Goal: Information Seeking & Learning: Learn about a topic

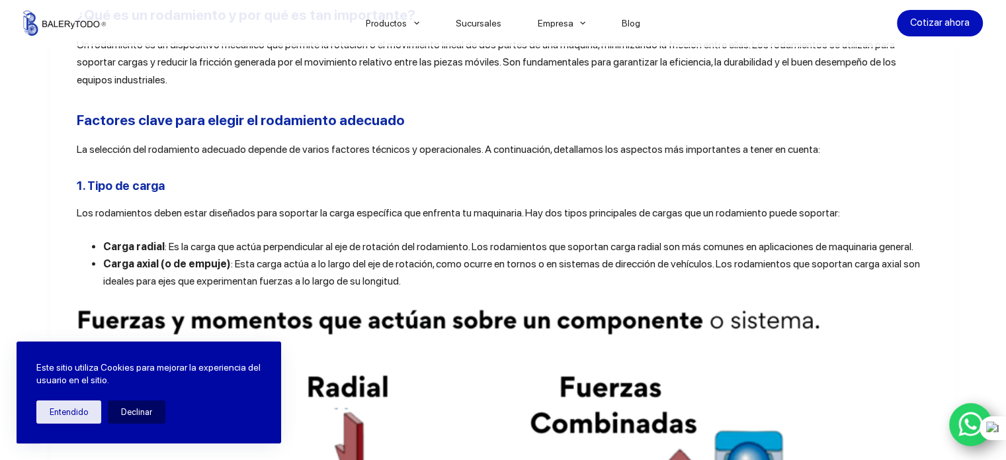
scroll to position [529, 0]
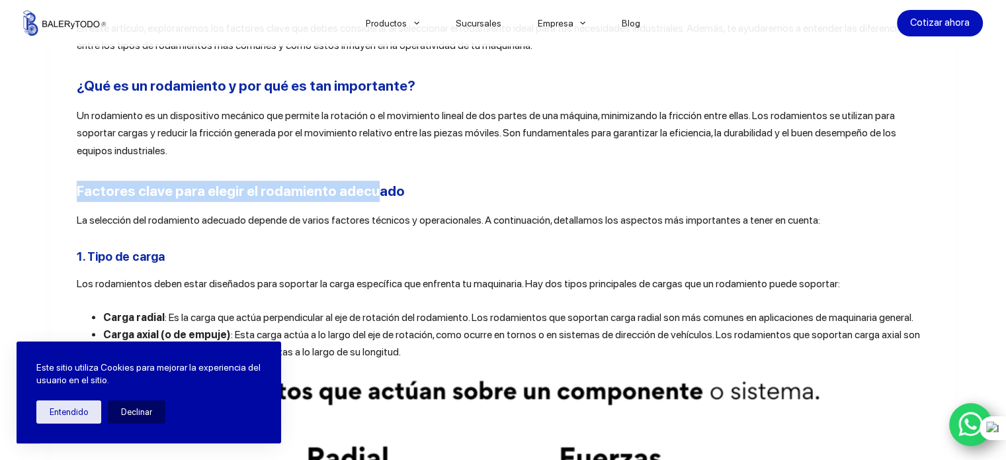
drag, startPoint x: 200, startPoint y: 191, endPoint x: 41, endPoint y: 191, distance: 158.7
click at [35, 206] on button at bounding box center [42, 210] width 17 height 17
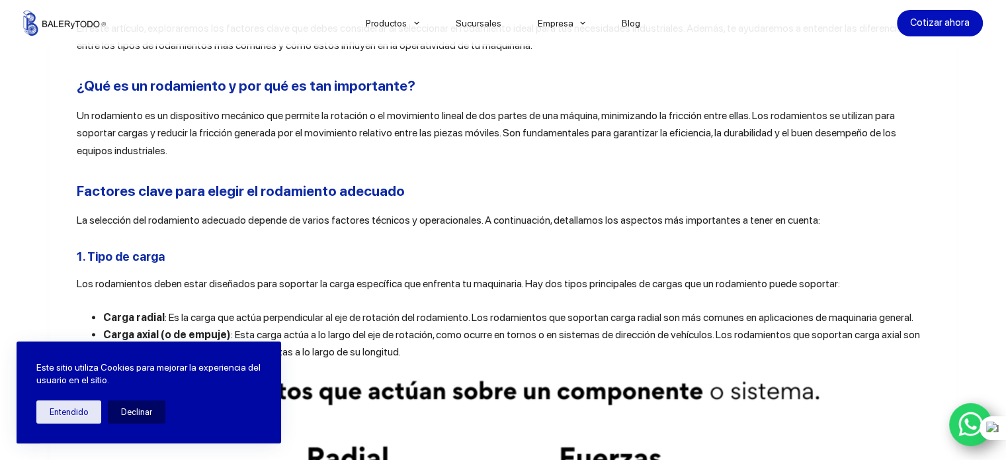
click at [339, 277] on span "Los rodamientos deben estar diseñados para soportar la carga específica que enf…" at bounding box center [458, 283] width 763 height 13
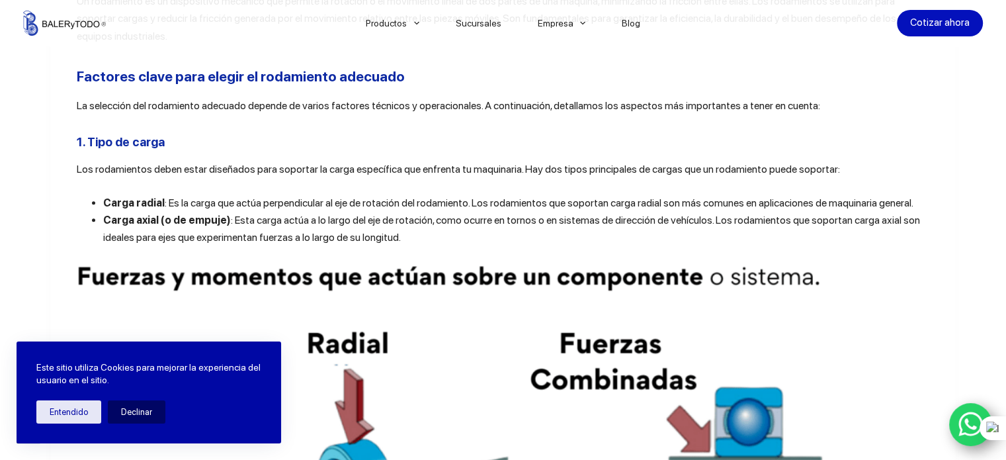
scroll to position [661, 0]
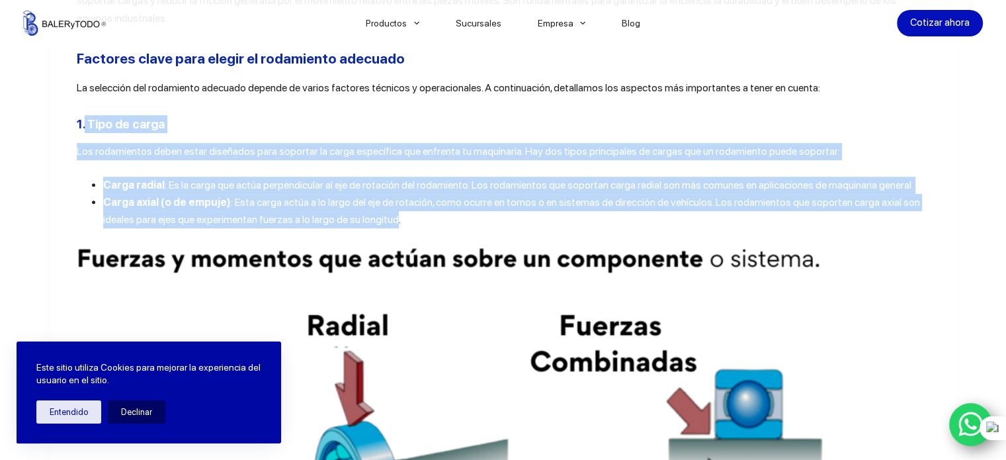
drag, startPoint x: 79, startPoint y: 122, endPoint x: 391, endPoint y: 219, distance: 326.9
click at [333, 233] on button at bounding box center [337, 238] width 17 height 17
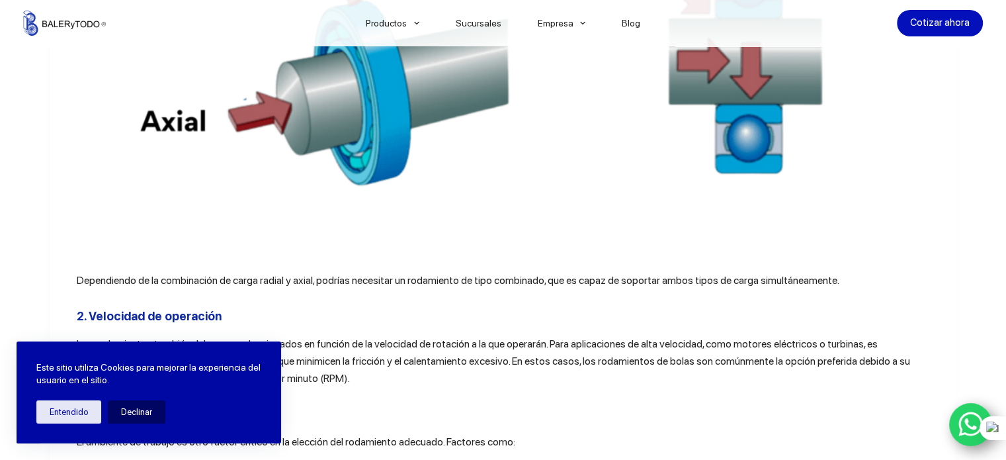
scroll to position [1190, 0]
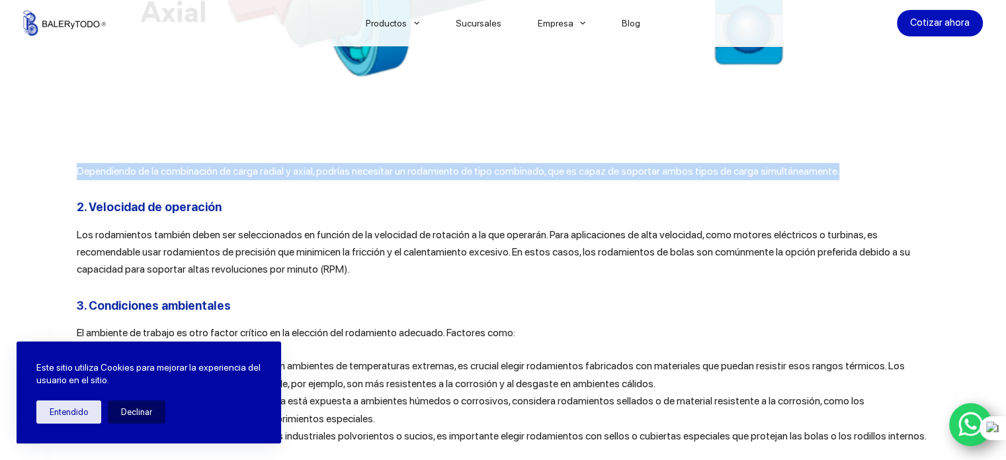
drag, startPoint x: 71, startPoint y: 173, endPoint x: 930, endPoint y: 172, distance: 859.5
click at [876, 196] on icon at bounding box center [876, 192] width 8 height 8
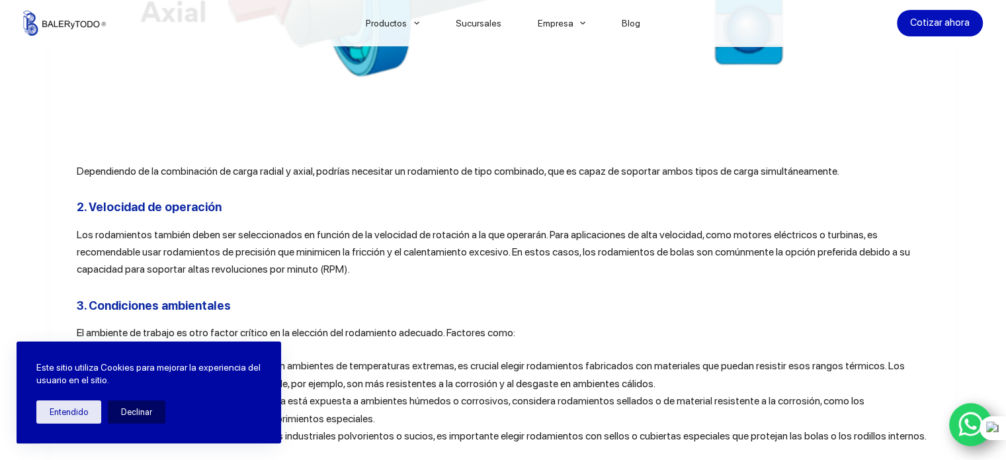
click at [362, 261] on span "Los rodamientos también deben ser seleccionados en función de la velocidad de r…" at bounding box center [493, 252] width 833 height 48
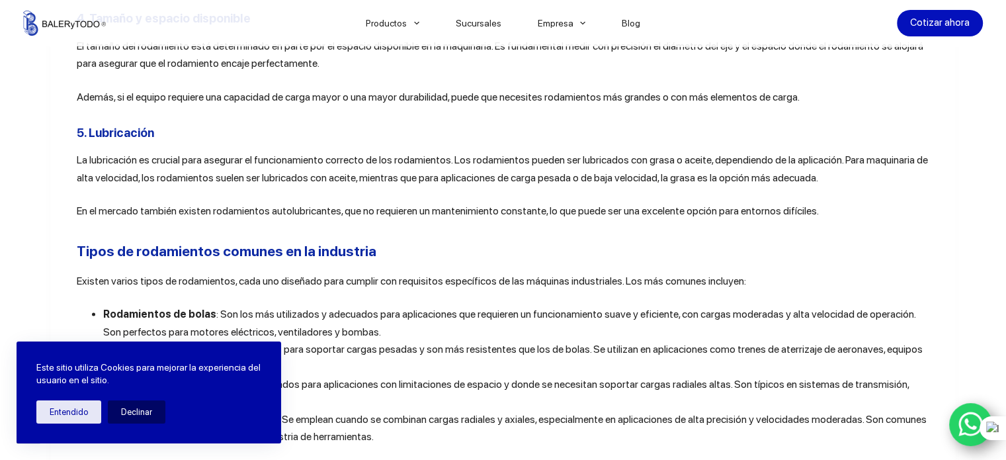
scroll to position [1521, 0]
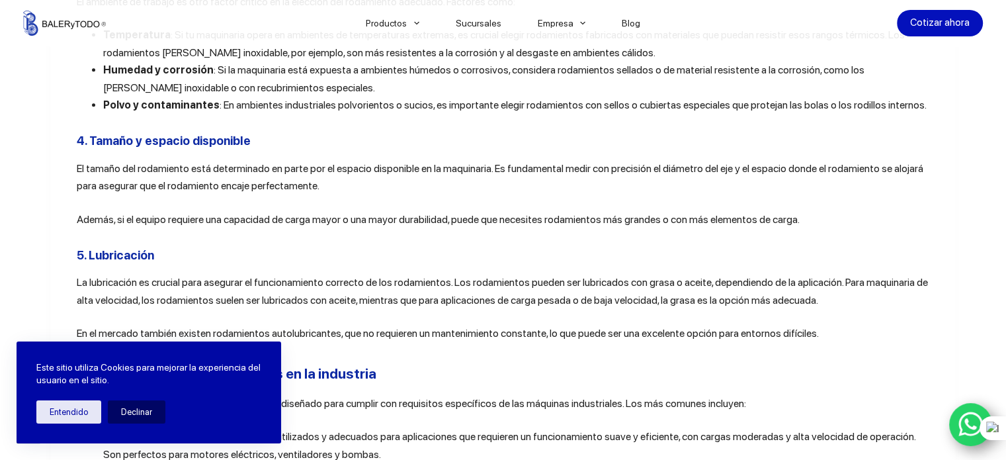
click at [389, 245] on div "En el mundo de la maquinaria industrial, los rodamientos son componentes esenci…" at bounding box center [503, 307] width 852 height 2661
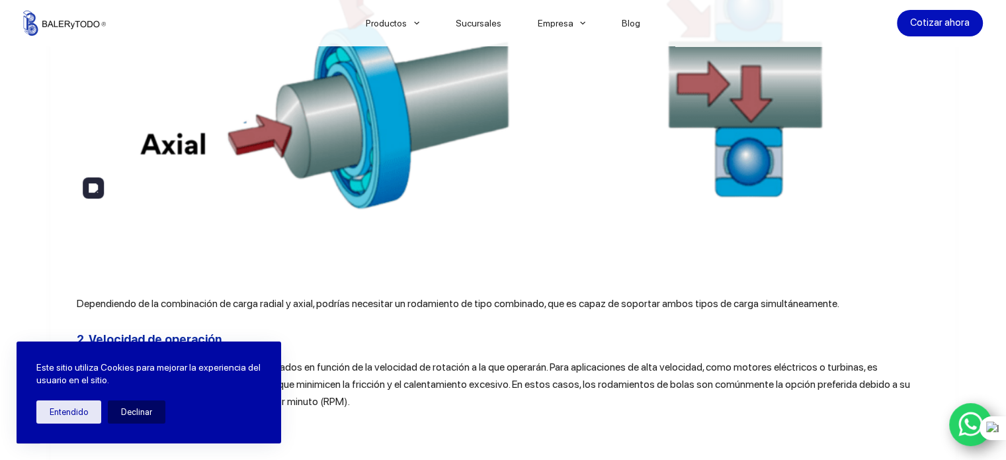
scroll to position [1256, 0]
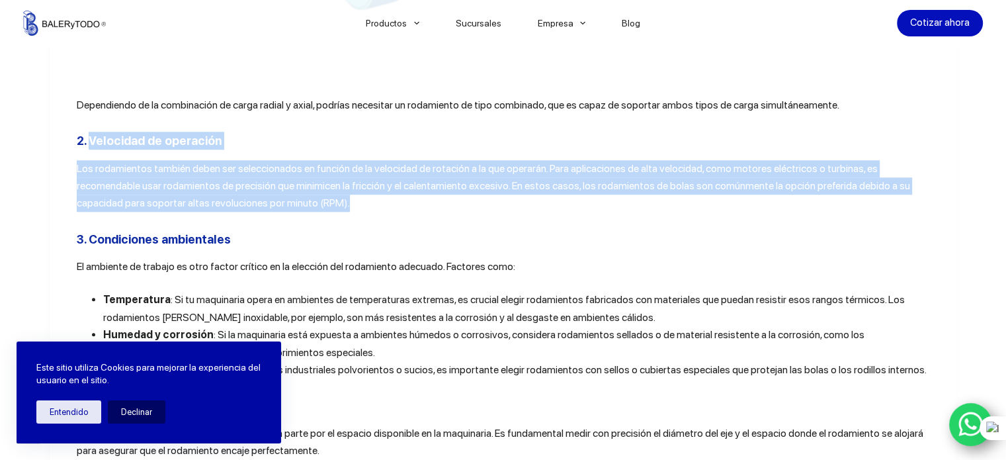
drag, startPoint x: 85, startPoint y: 142, endPoint x: 344, endPoint y: 209, distance: 268.3
click at [294, 232] on icon at bounding box center [290, 229] width 8 height 8
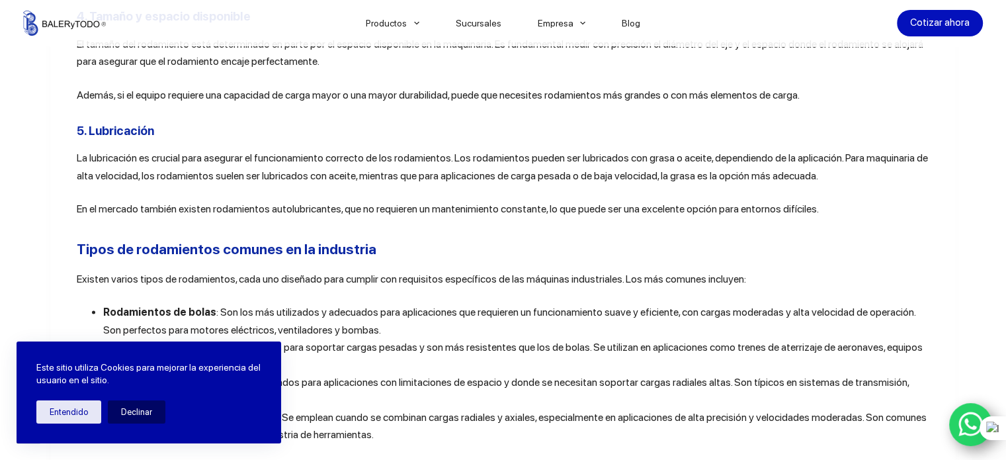
scroll to position [1653, 0]
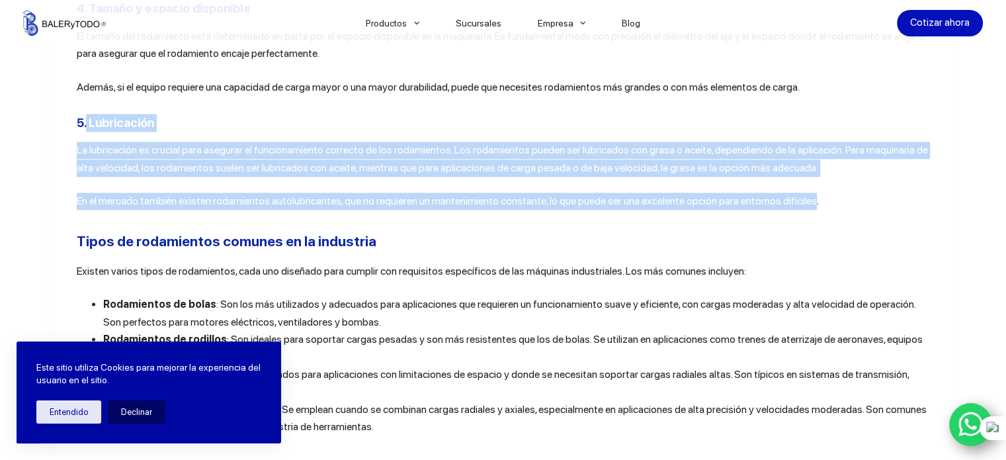
drag, startPoint x: 82, startPoint y: 128, endPoint x: 810, endPoint y: 210, distance: 732.6
click at [810, 210] on div "En el mundo de la maquinaria industrial, los rodamientos son componentes esenci…" at bounding box center [503, 175] width 852 height 2661
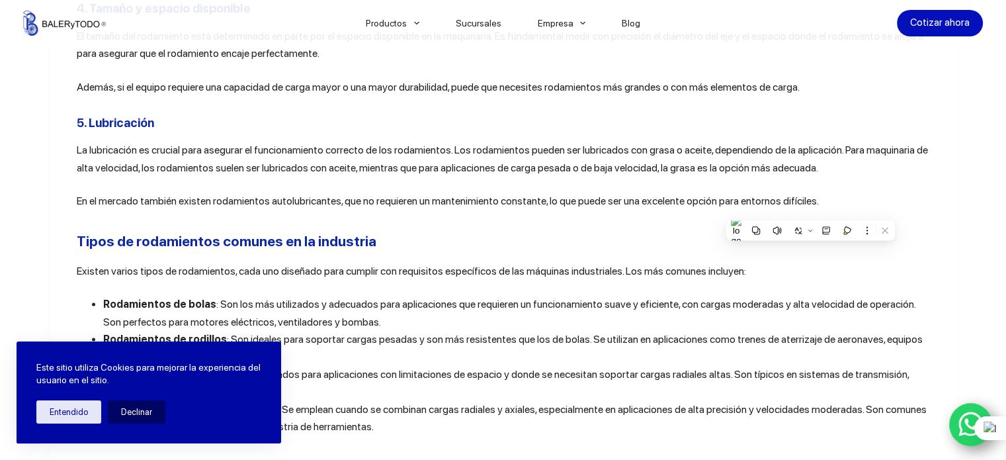
click at [817, 207] on p "En el mercado también existen rodamientos autolubricantes, que no requieren un …" at bounding box center [503, 200] width 852 height 17
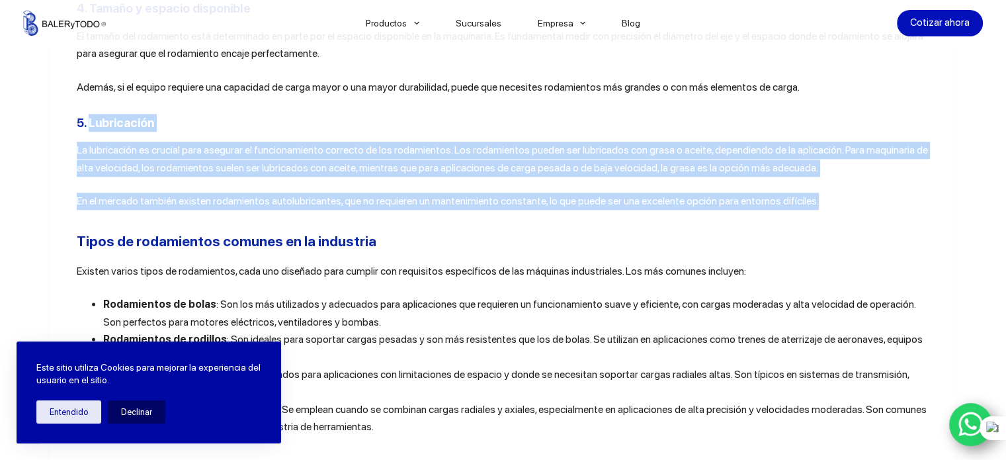
drag, startPoint x: 83, startPoint y: 127, endPoint x: 815, endPoint y: 213, distance: 737.6
click at [815, 213] on div "En el mundo de la maquinaria industrial, los rodamientos son componentes esenci…" at bounding box center [503, 175] width 852 height 2661
copy div "Lubricación La lubricación es crucial para asegurar el funcionamiento correcto …"
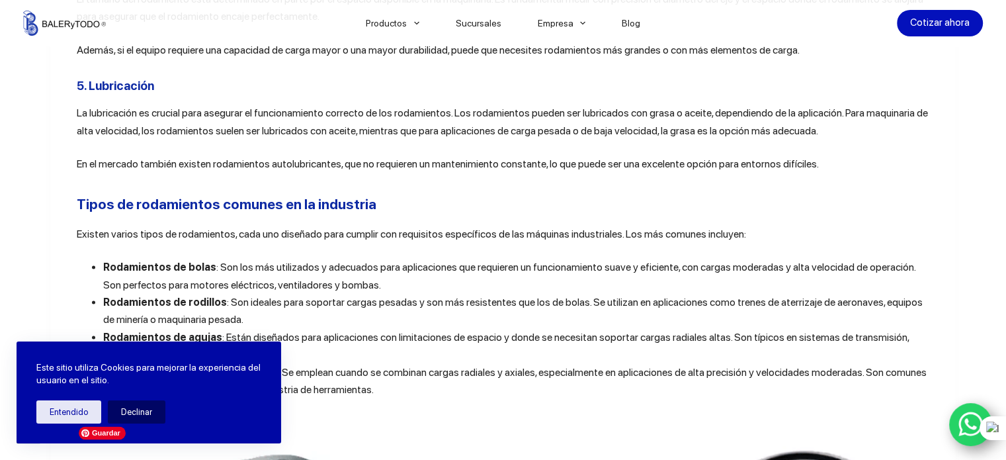
scroll to position [1653, 0]
